Goal: Information Seeking & Learning: Learn about a topic

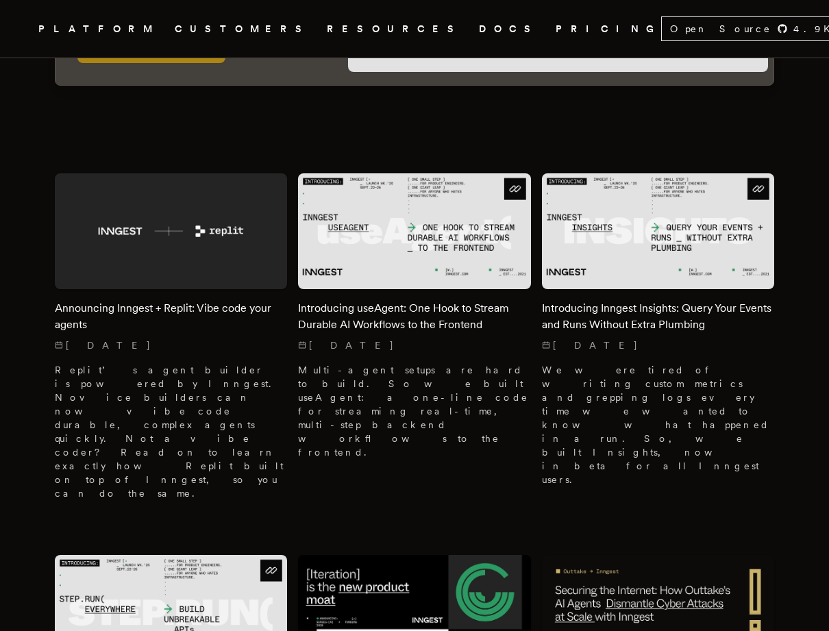
scroll to position [379, 0]
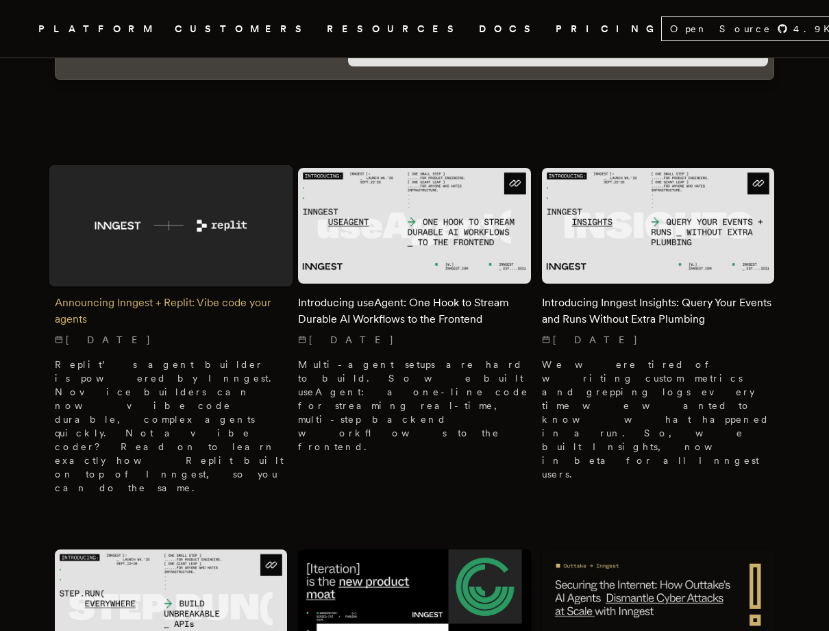
click at [244, 306] on h2 "Announcing Inngest + Replit: Vibe code your agents" at bounding box center [171, 311] width 232 height 33
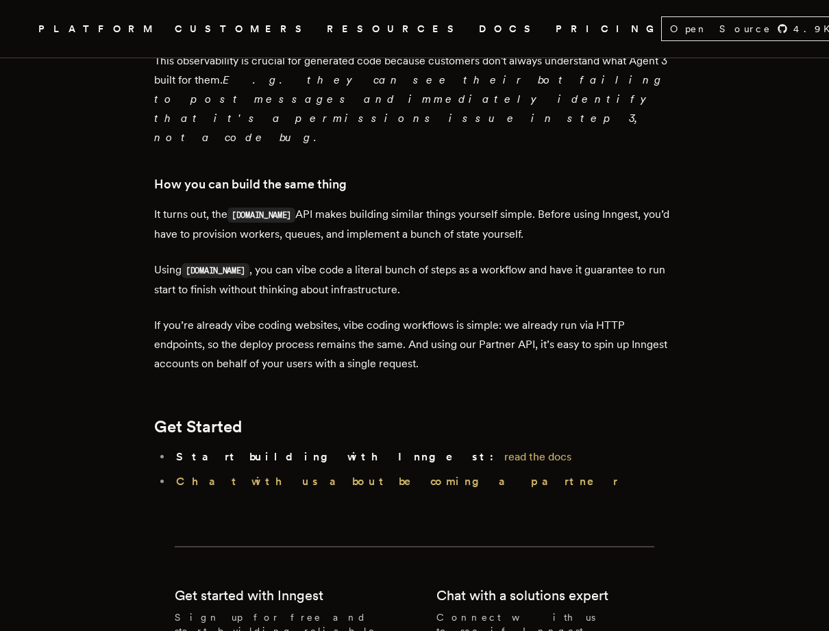
scroll to position [1845, 0]
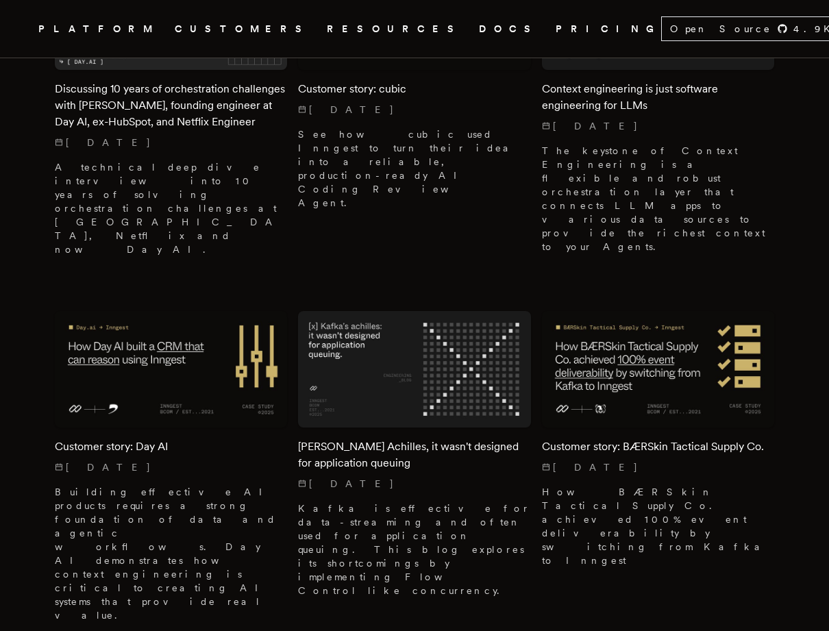
scroll to position [1439, 0]
